Goal: Task Accomplishment & Management: Use online tool/utility

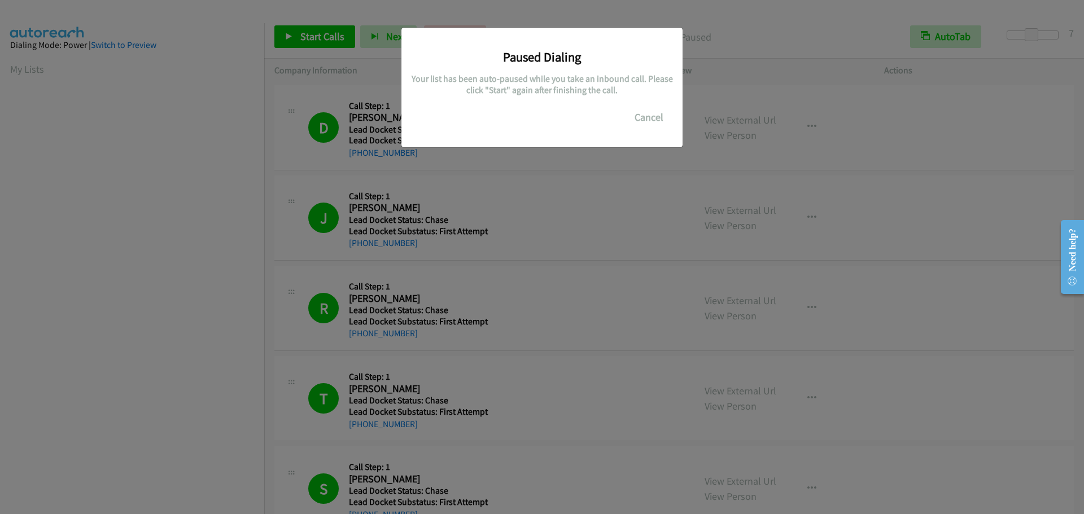
scroll to position [119, 0]
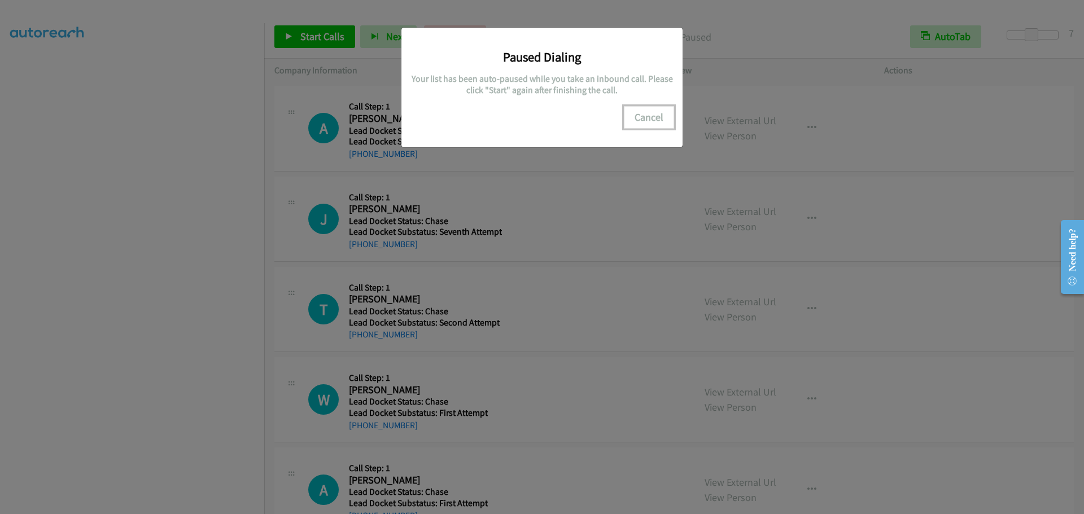
click at [645, 121] on button "Cancel" at bounding box center [649, 117] width 50 height 23
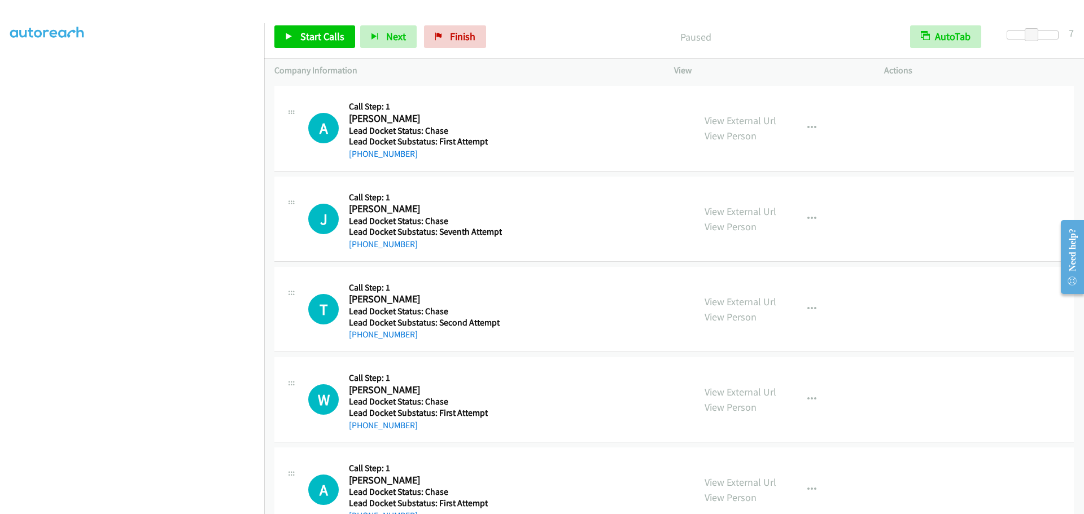
scroll to position [0, 0]
drag, startPoint x: 36, startPoint y: 65, endPoint x: 106, endPoint y: 73, distance: 69.9
click at [36, 65] on link "My Lists" at bounding box center [27, 69] width 34 height 13
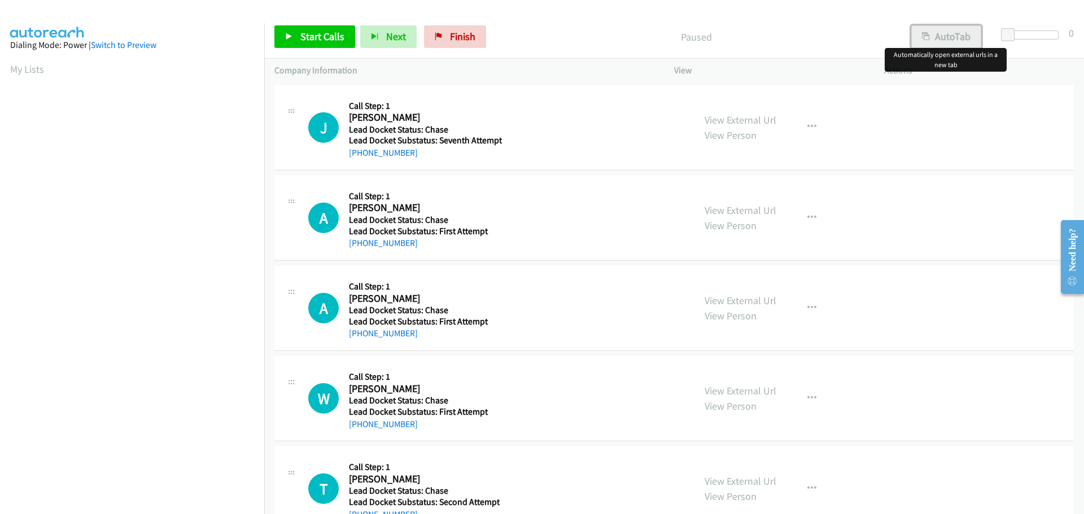
click at [924, 45] on button "AutoTab" at bounding box center [946, 36] width 70 height 23
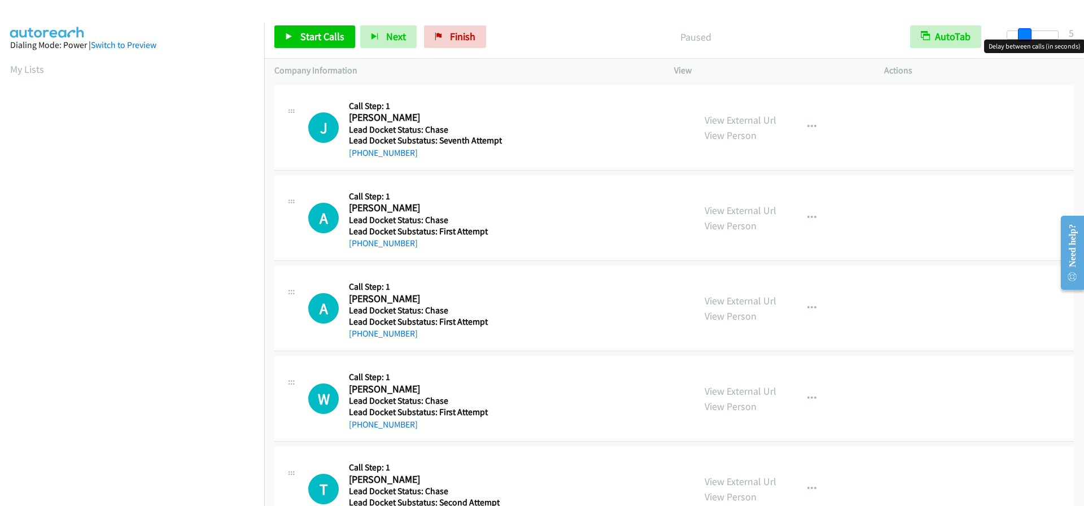
drag, startPoint x: 1006, startPoint y: 30, endPoint x: 1021, endPoint y: 35, distance: 15.9
click at [1021, 35] on span at bounding box center [1025, 35] width 14 height 14
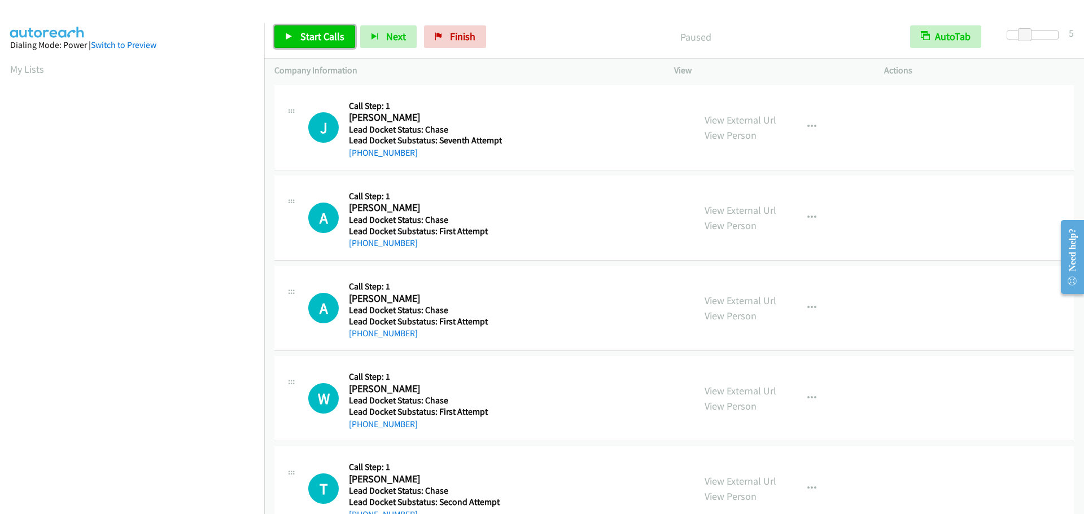
click at [330, 36] on span "Start Calls" at bounding box center [322, 36] width 44 height 13
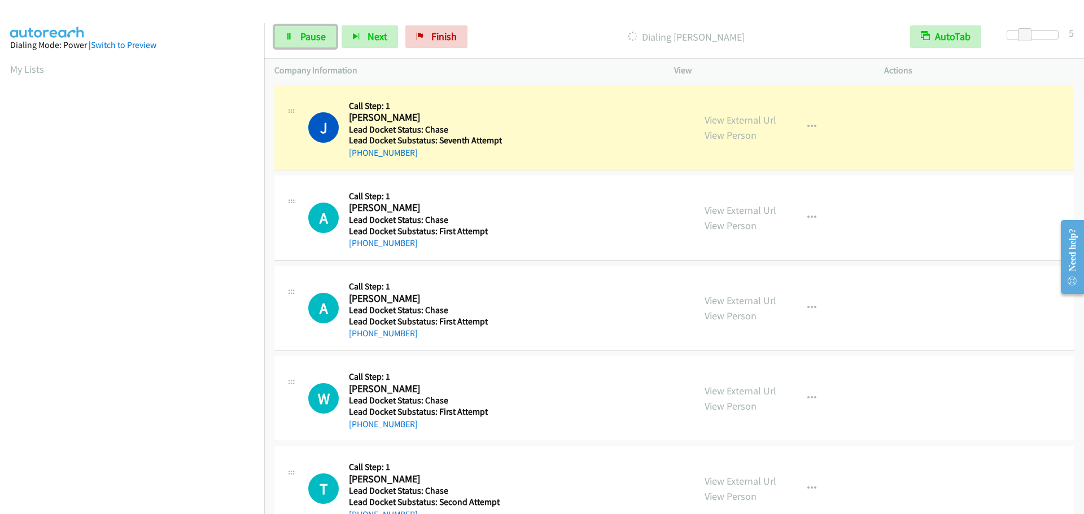
drag, startPoint x: 302, startPoint y: 45, endPoint x: 322, endPoint y: 42, distance: 20.5
click at [302, 45] on link "Pause" at bounding box center [305, 36] width 62 height 23
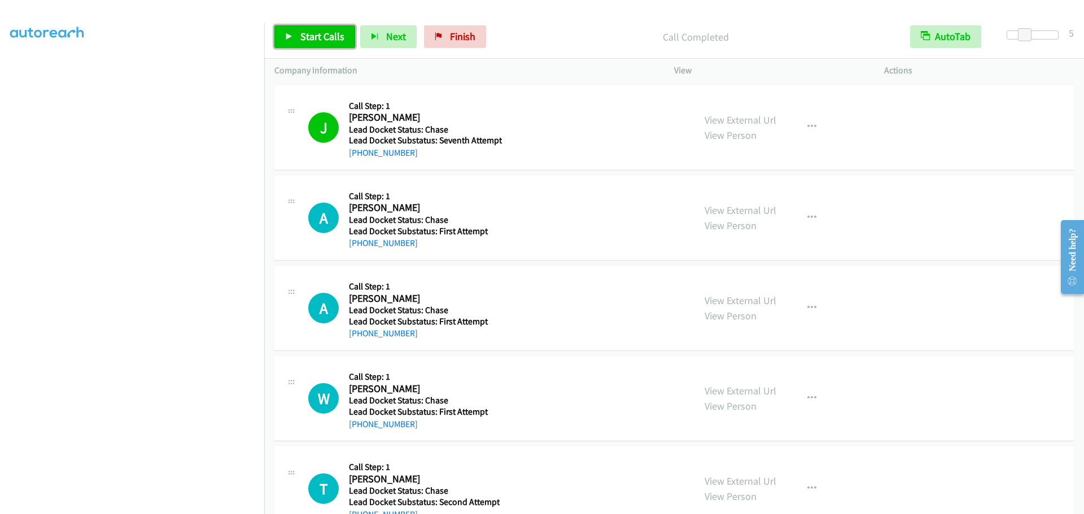
click at [310, 34] on span "Start Calls" at bounding box center [322, 36] width 44 height 13
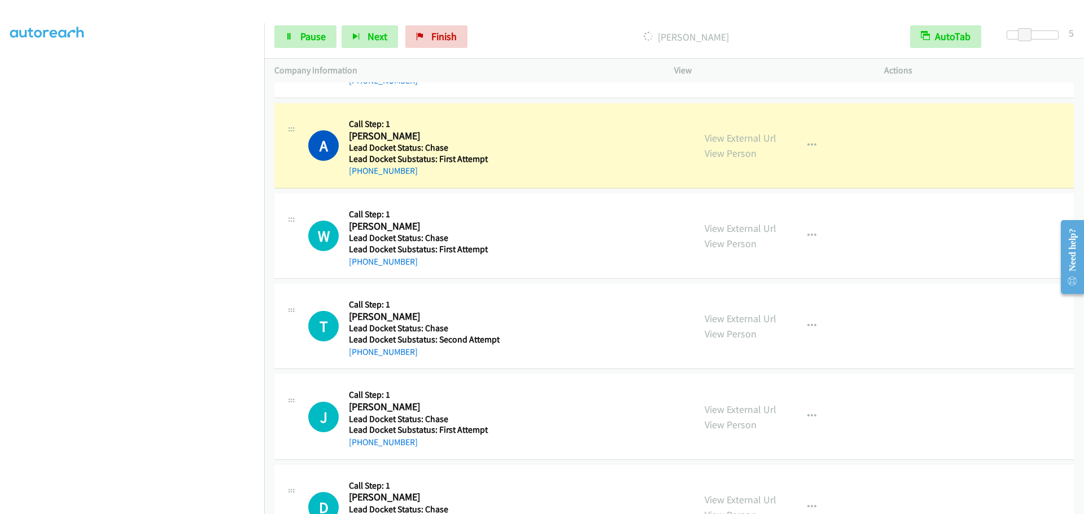
scroll to position [169, 0]
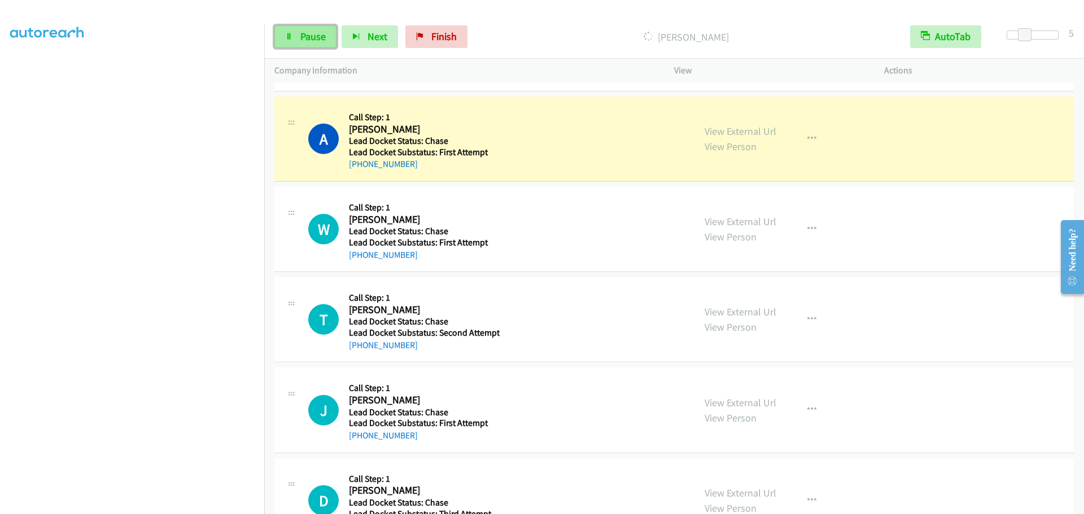
click at [324, 36] on span "Pause" at bounding box center [312, 36] width 25 height 13
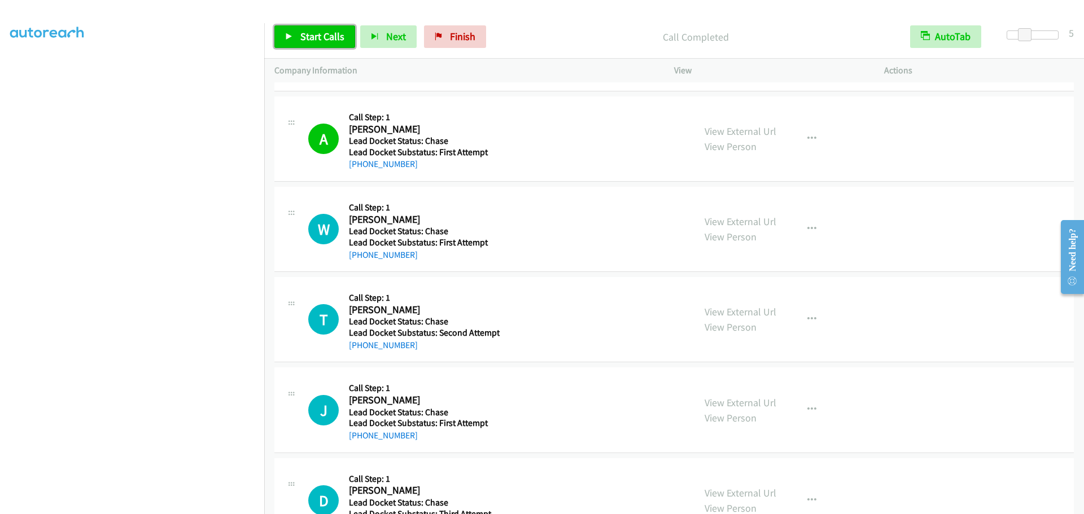
click at [328, 37] on span "Start Calls" at bounding box center [322, 36] width 44 height 13
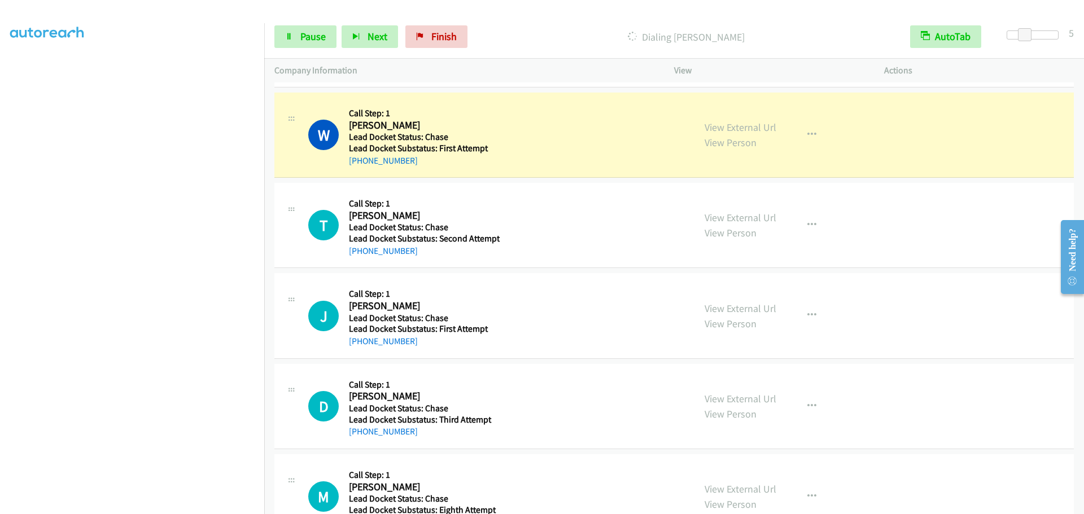
scroll to position [282, 0]
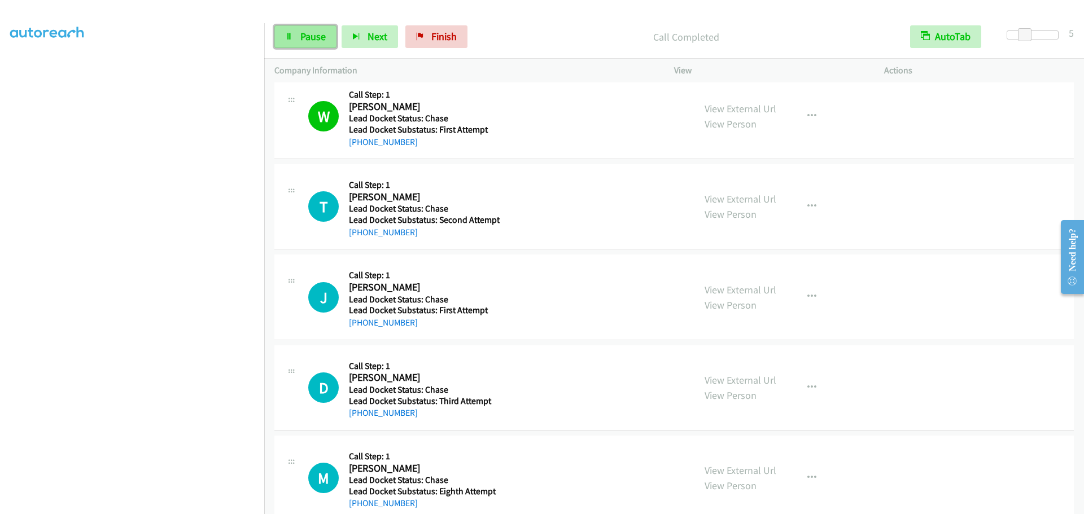
click at [316, 39] on span "Pause" at bounding box center [312, 36] width 25 height 13
